Goal: Information Seeking & Learning: Learn about a topic

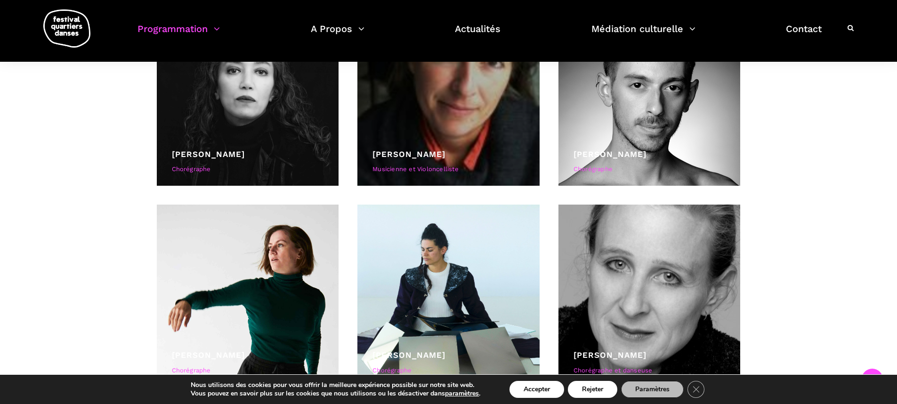
scroll to position [895, 0]
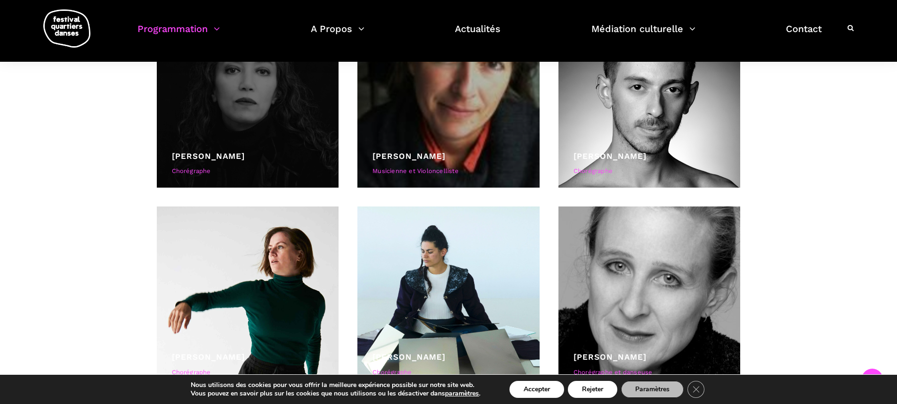
click at [265, 146] on div at bounding box center [248, 96] width 182 height 182
click at [285, 157] on div "[PERSON_NAME]" at bounding box center [248, 156] width 152 height 13
click at [227, 161] on div "[PERSON_NAME]" at bounding box center [248, 156] width 152 height 13
click at [227, 159] on link "[PERSON_NAME]" at bounding box center [208, 155] width 73 height 9
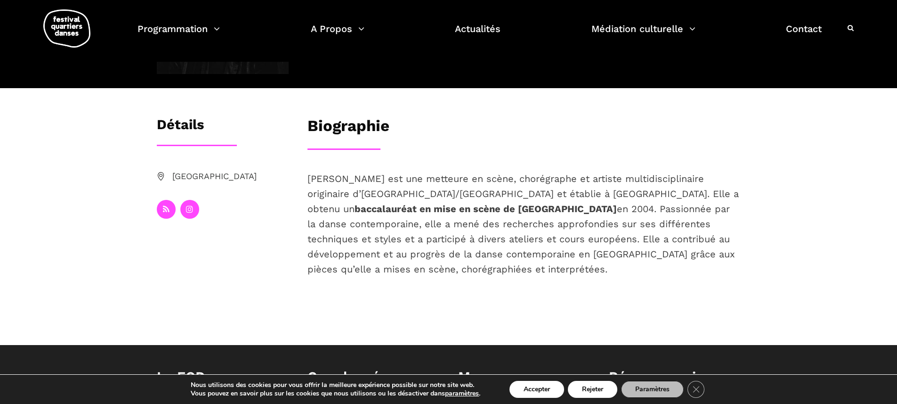
scroll to position [79, 0]
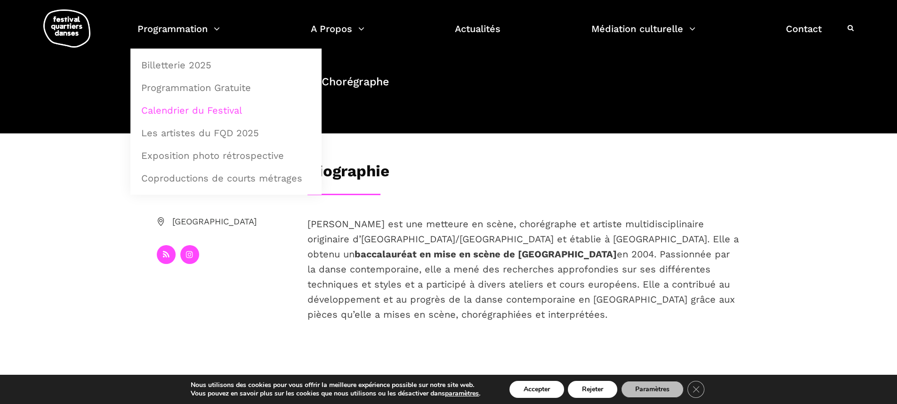
click at [216, 114] on link "Calendrier du Festival" at bounding box center [226, 110] width 181 height 22
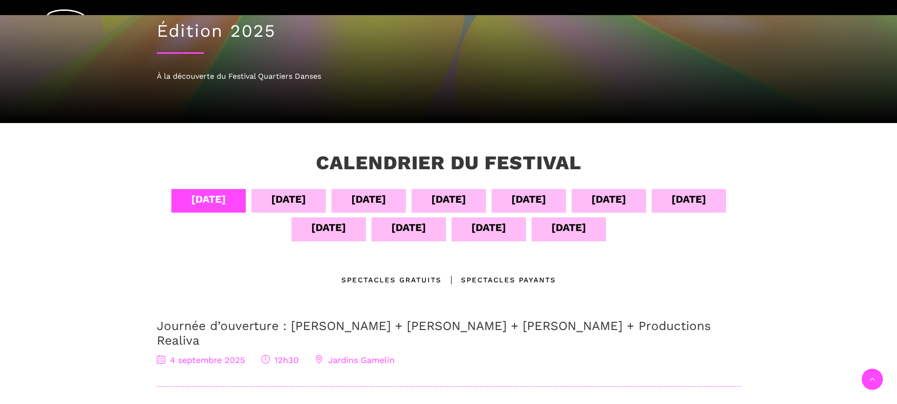
scroll to position [143, 0]
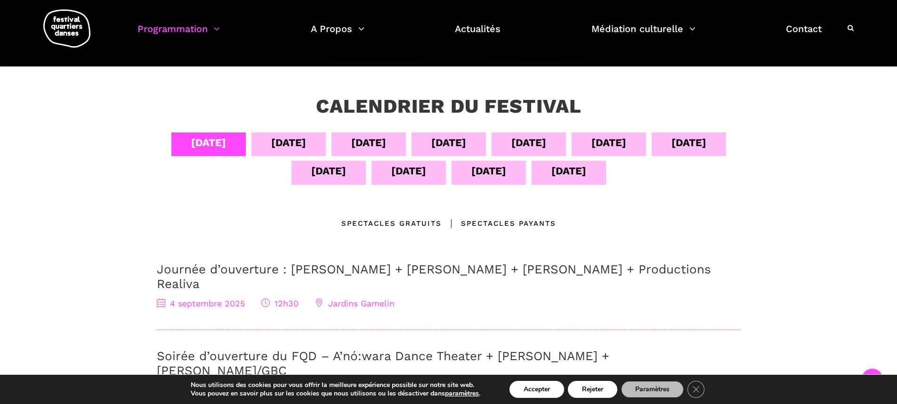
click at [335, 179] on div "[DATE]" at bounding box center [329, 173] width 74 height 24
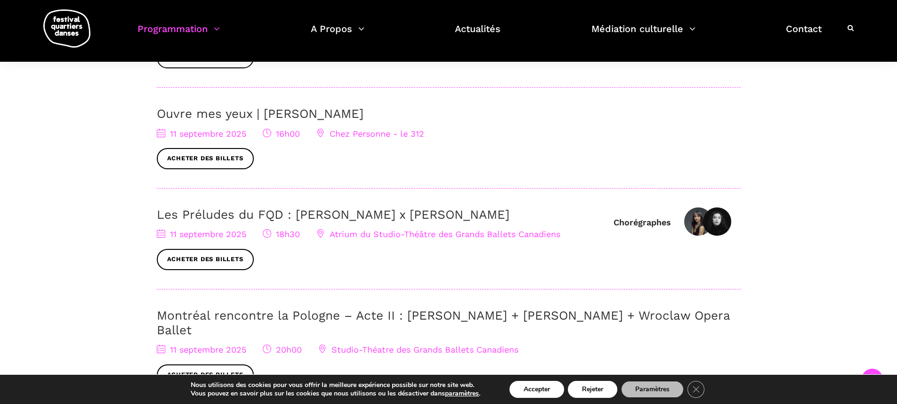
scroll to position [410, 0]
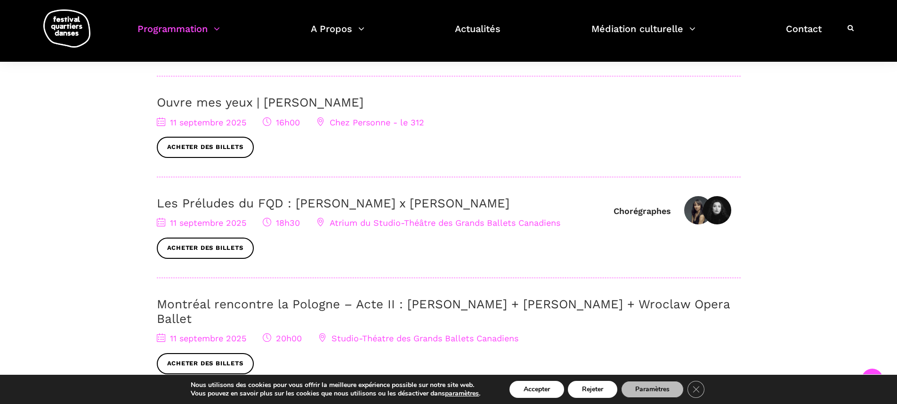
click at [300, 203] on link "Les Préludes du FQD : [PERSON_NAME] x [PERSON_NAME]" at bounding box center [333, 203] width 353 height 14
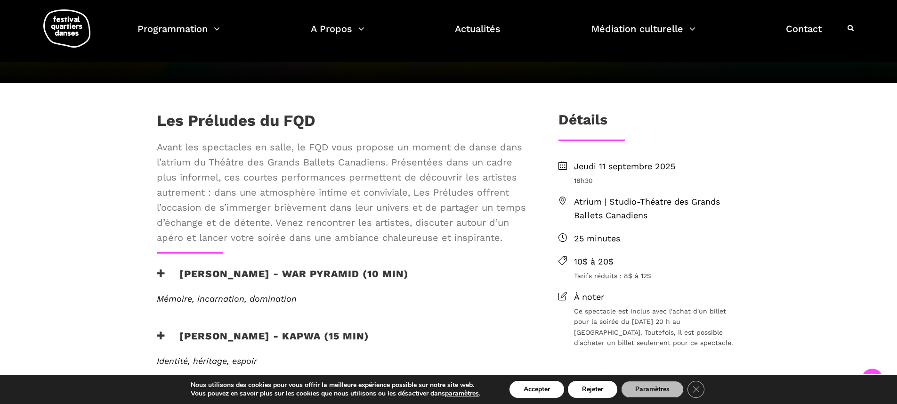
scroll to position [195, 0]
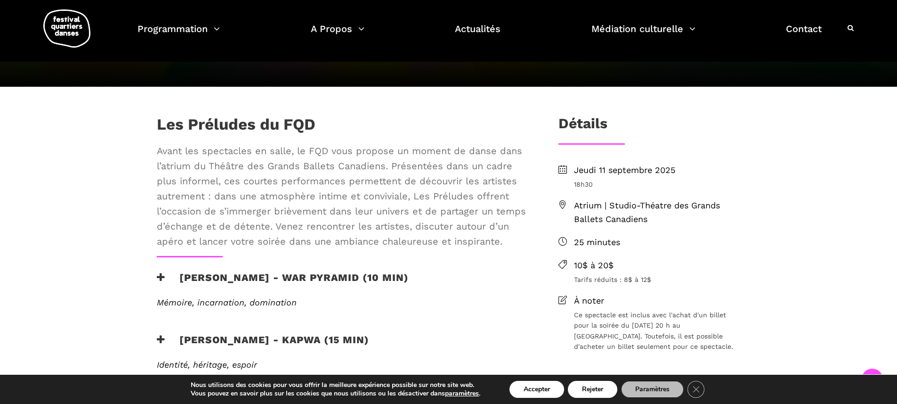
click at [159, 277] on icon at bounding box center [161, 277] width 8 height 10
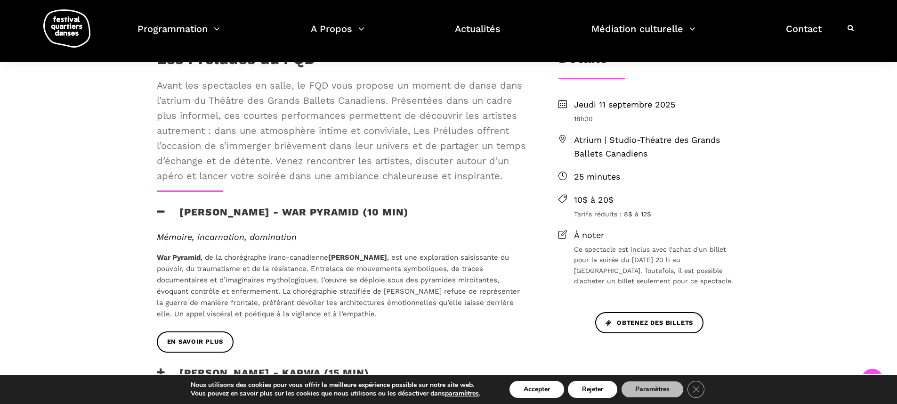
scroll to position [253, 0]
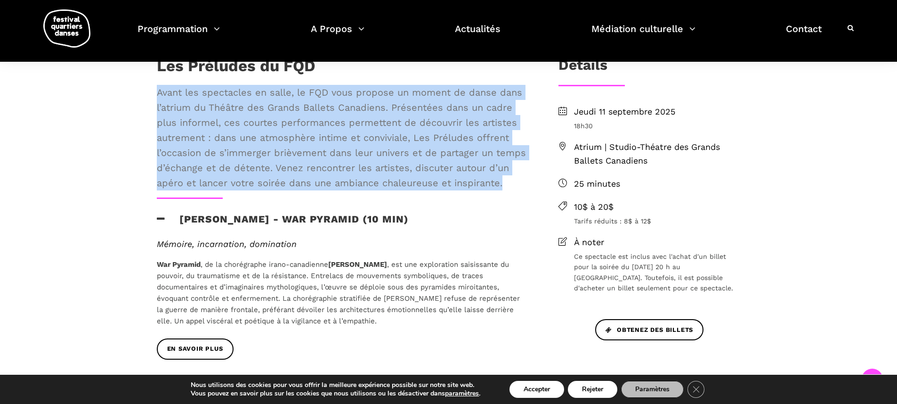
drag, startPoint x: 155, startPoint y: 97, endPoint x: 501, endPoint y: 193, distance: 359.0
click at [501, 193] on div "Les Préludes du FQD Avant les spectacles en salle, le FQD vous propose un momen…" at bounding box center [342, 127] width 390 height 141
copy span "Avant les spectacles en salle, le FQD vous propose un moment de danse dans l’at…"
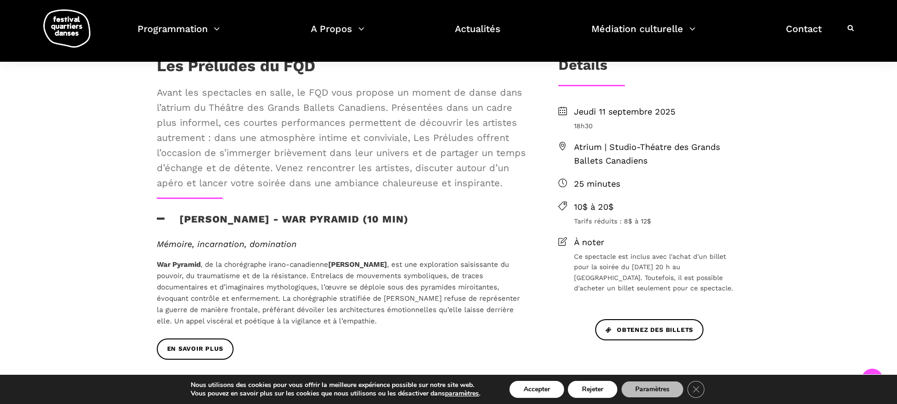
click at [147, 244] on div "Mémoire, incarnation, domination War Pyramid , de la chorégraphe irano-canadien…" at bounding box center [342, 288] width 390 height 99
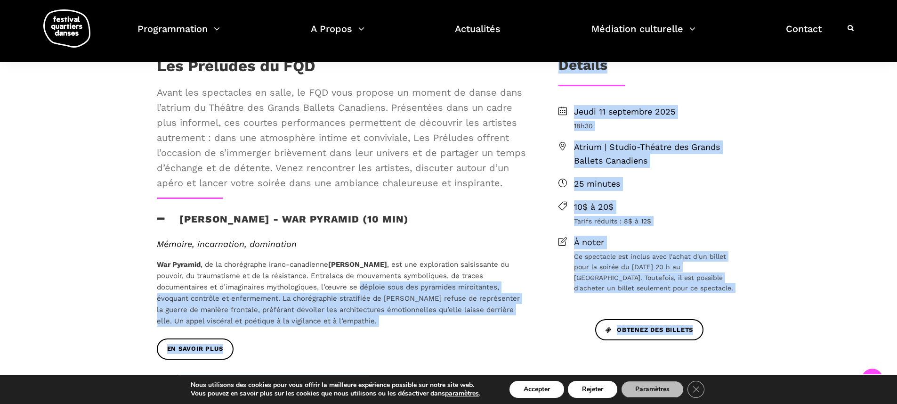
drag, startPoint x: 146, startPoint y: 262, endPoint x: 360, endPoint y: 287, distance: 215.9
click at [360, 287] on div "Les Préludes du FQD Avant les spectacles en salle, le FQD vous propose un momen…" at bounding box center [449, 382] width 622 height 650
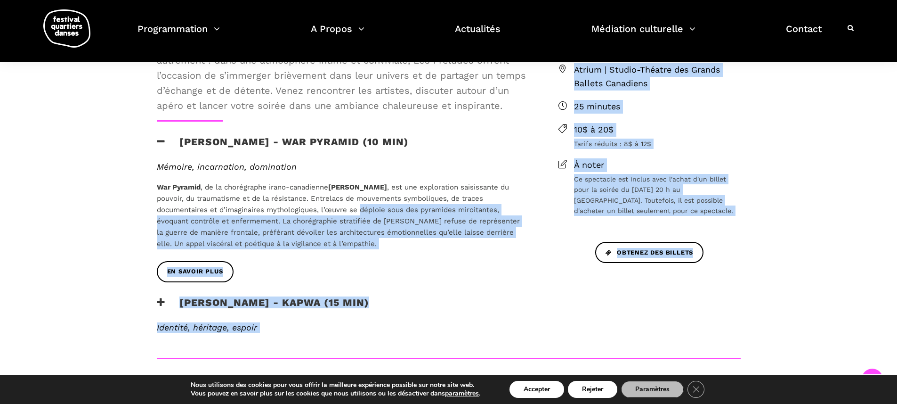
scroll to position [335, 0]
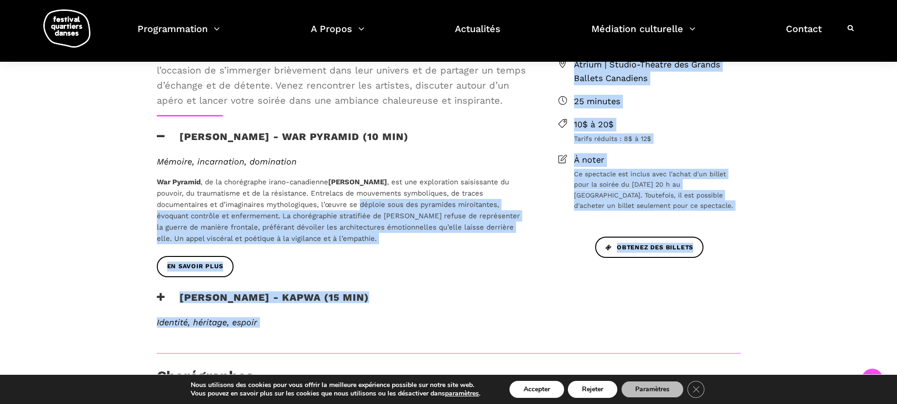
click at [342, 232] on p "War Pyramid , de la chorégraphe irano-canadienne Elahe Moonesi , est une explor…" at bounding box center [342, 210] width 371 height 68
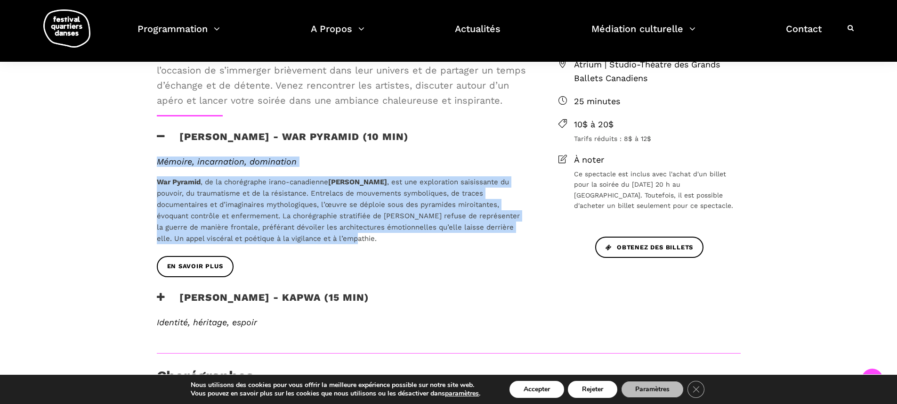
drag, startPoint x: 147, startPoint y: 160, endPoint x: 389, endPoint y: 239, distance: 253.9
click at [389, 239] on div "Mémoire, incarnation, domination War Pyramid , de la chorégraphe irano-canadien…" at bounding box center [342, 205] width 390 height 99
copy div "Mémoire, incarnation, domination War Pyramid , de la chorégraphe irano-canadien…"
click at [218, 261] on link "En savoir plus" at bounding box center [195, 266] width 77 height 21
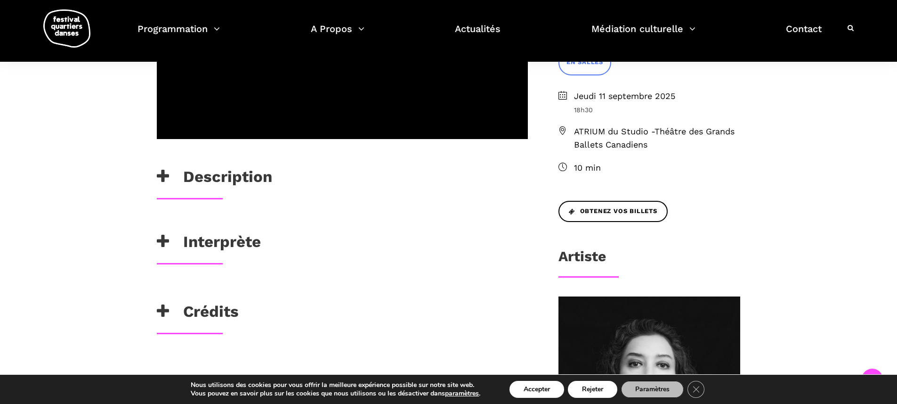
scroll to position [274, 0]
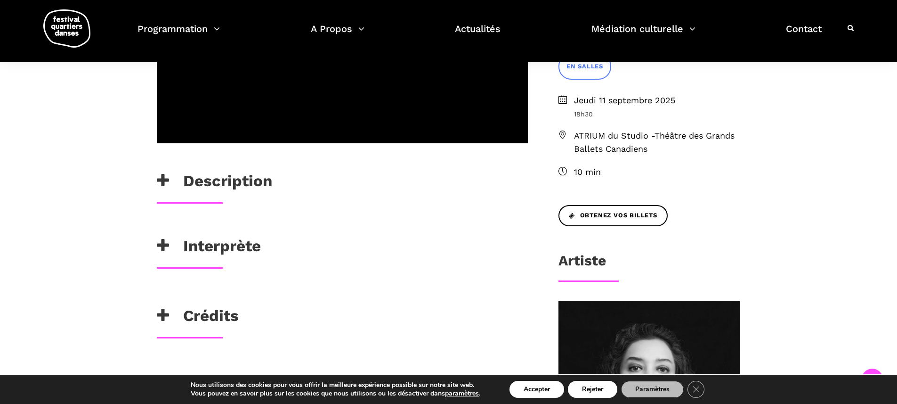
click at [228, 258] on h3 "Interprète" at bounding box center [209, 248] width 104 height 24
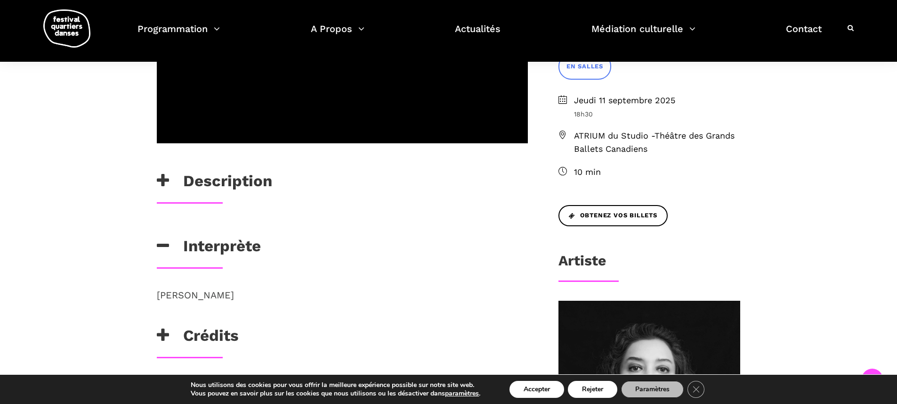
click at [225, 182] on h3 "Description" at bounding box center [214, 183] width 115 height 24
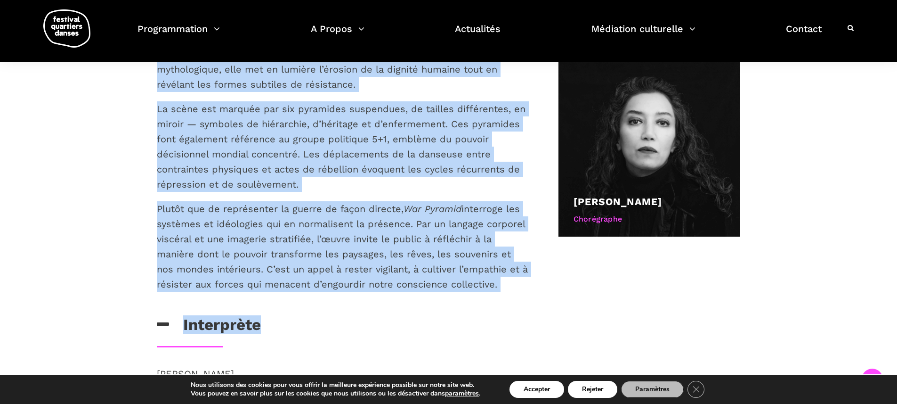
scroll to position [521, 0]
drag, startPoint x: 155, startPoint y: 136, endPoint x: 513, endPoint y: 283, distance: 387.5
click at [513, 283] on div "War Pyramid est une œuvre de danse multidisciplinaire qui explore les conséquen…" at bounding box center [342, 143] width 390 height 344
copy div "Lor Ipsumdo sit ame conse ad elits doeiusmodtemporinc utl etdolor mag aliquaeni…"
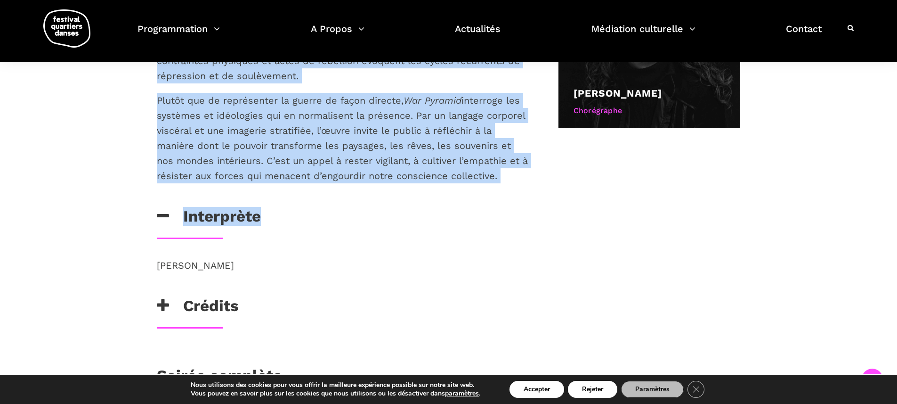
scroll to position [617, 0]
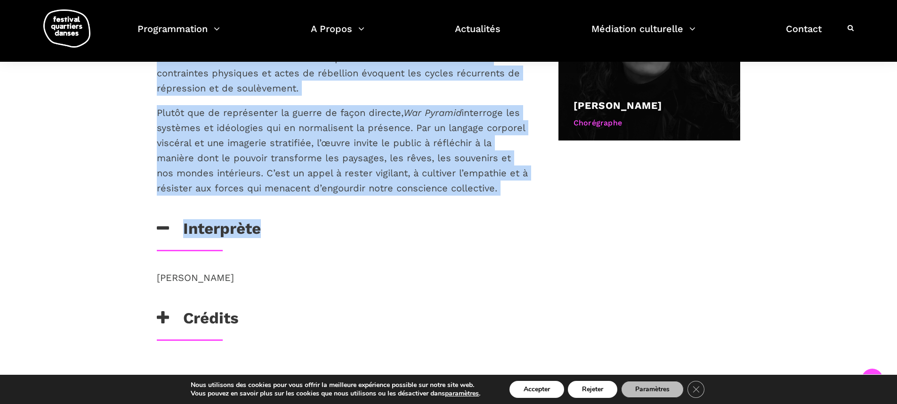
click at [616, 104] on link "[PERSON_NAME]" at bounding box center [618, 105] width 89 height 12
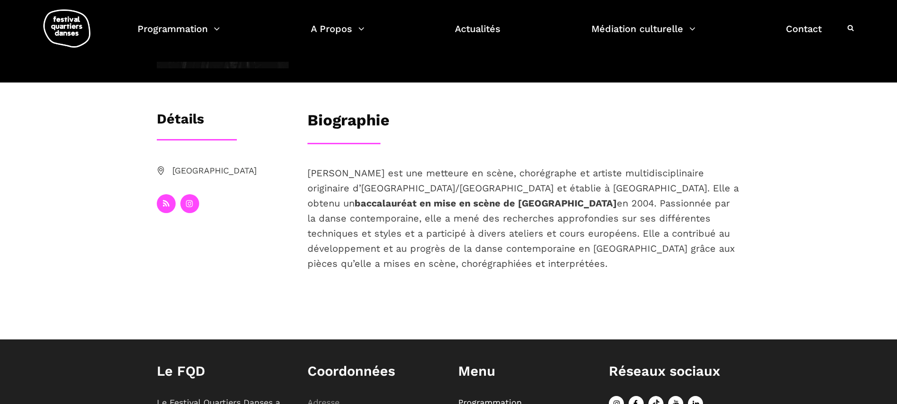
scroll to position [96, 0]
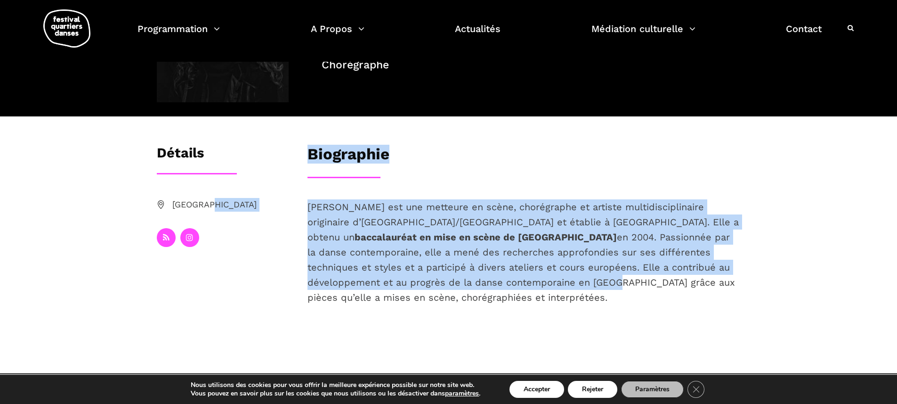
drag, startPoint x: 295, startPoint y: 205, endPoint x: 410, endPoint y: 285, distance: 140.1
click at [410, 285] on div "Détails Montréal Biographie Elahe Moonesi est une metteure en scène, chorégraph…" at bounding box center [449, 240] width 622 height 191
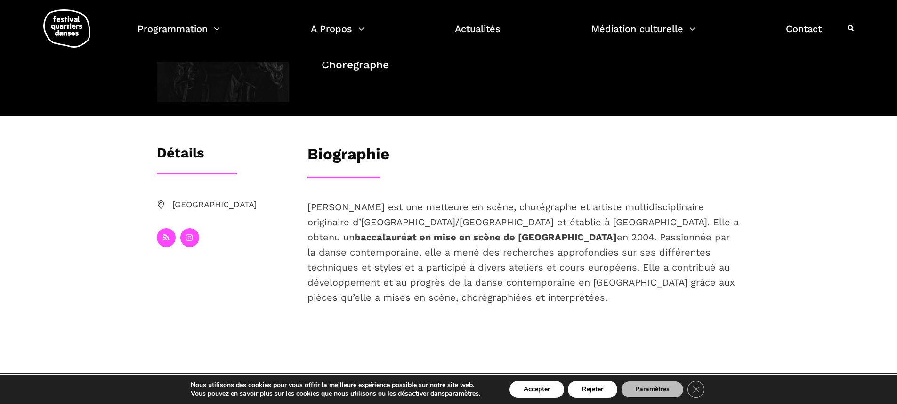
click at [374, 305] on div "Elahe Moonesi est une metteure en scène, chorégraphe et artiste multidisciplina…" at bounding box center [524, 267] width 452 height 136
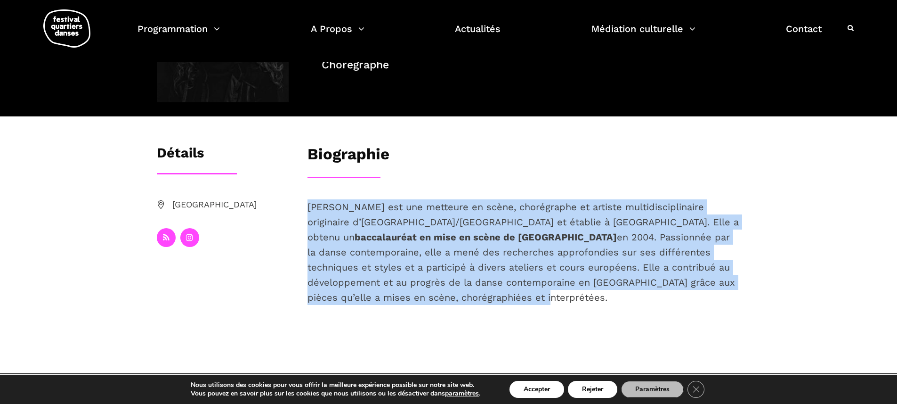
drag, startPoint x: 374, startPoint y: 304, endPoint x: 308, endPoint y: 210, distance: 114.7
click at [308, 210] on p "Elahe Moonesi est une metteure en scène, chorégraphe et artiste multidisciplina…" at bounding box center [524, 252] width 433 height 106
copy span "Elahe Moonesi est une metteure en scène, chorégraphe et artiste multidisciplina…"
